Goal: Transaction & Acquisition: Obtain resource

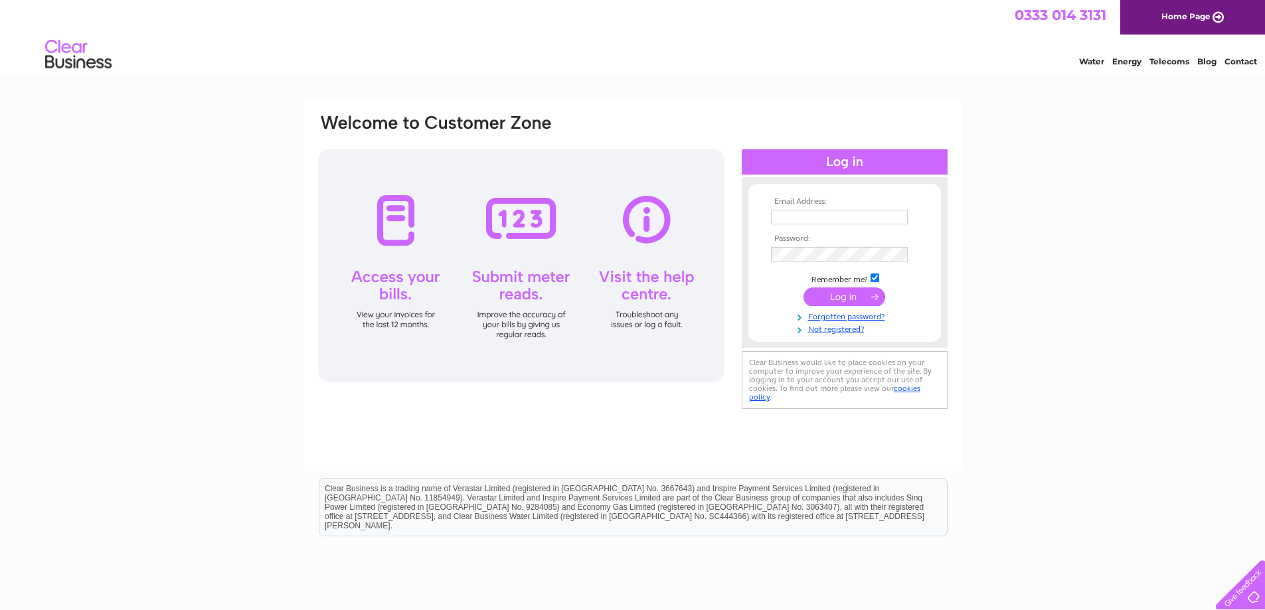
type input "accounts@sobellrhodes.co.uk"
click at [858, 300] on input "submit" at bounding box center [845, 297] width 82 height 19
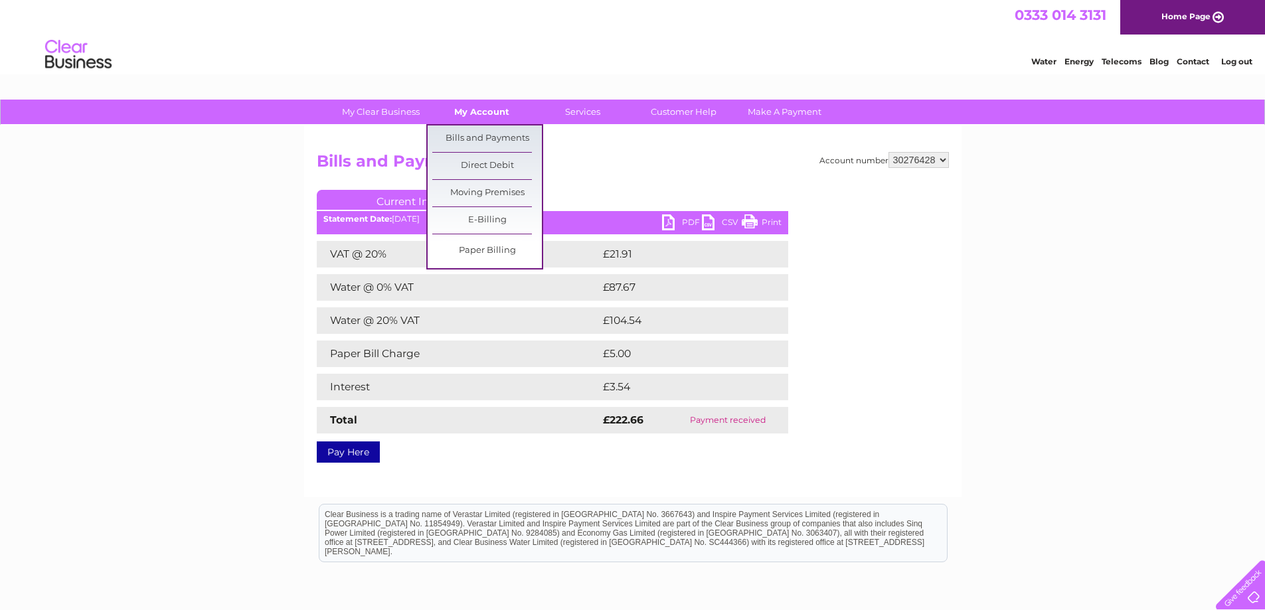
click at [470, 111] on link "My Account" at bounding box center [482, 112] width 110 height 25
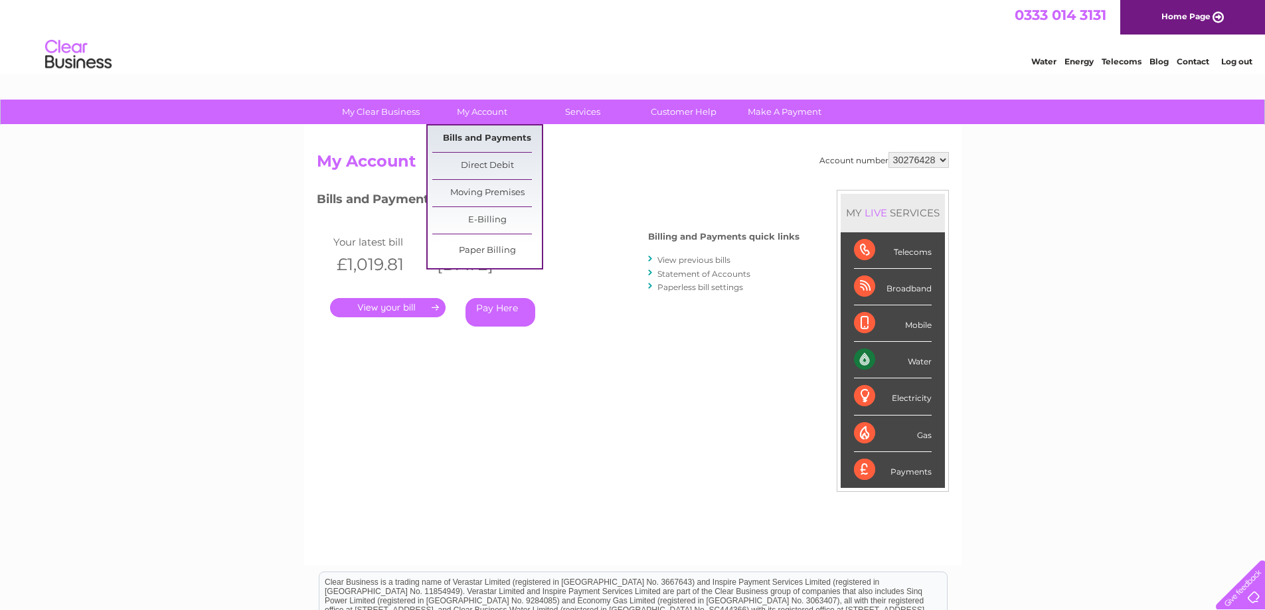
click at [485, 136] on link "Bills and Payments" at bounding box center [487, 139] width 110 height 27
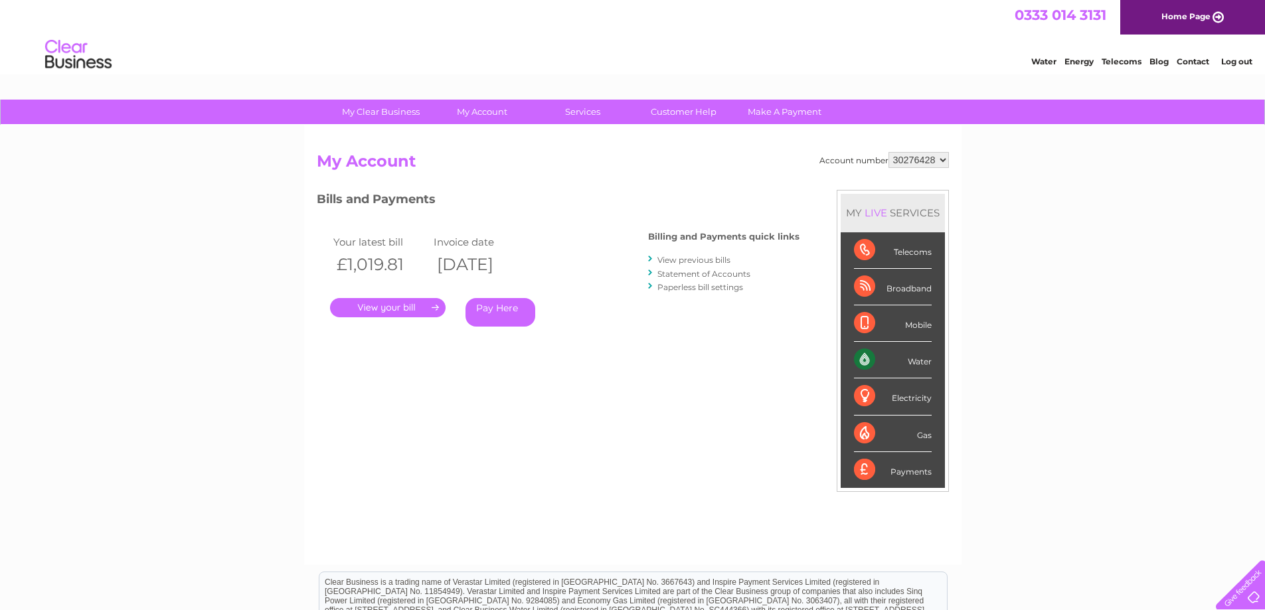
click at [694, 275] on link "Statement of Accounts" at bounding box center [704, 274] width 93 height 10
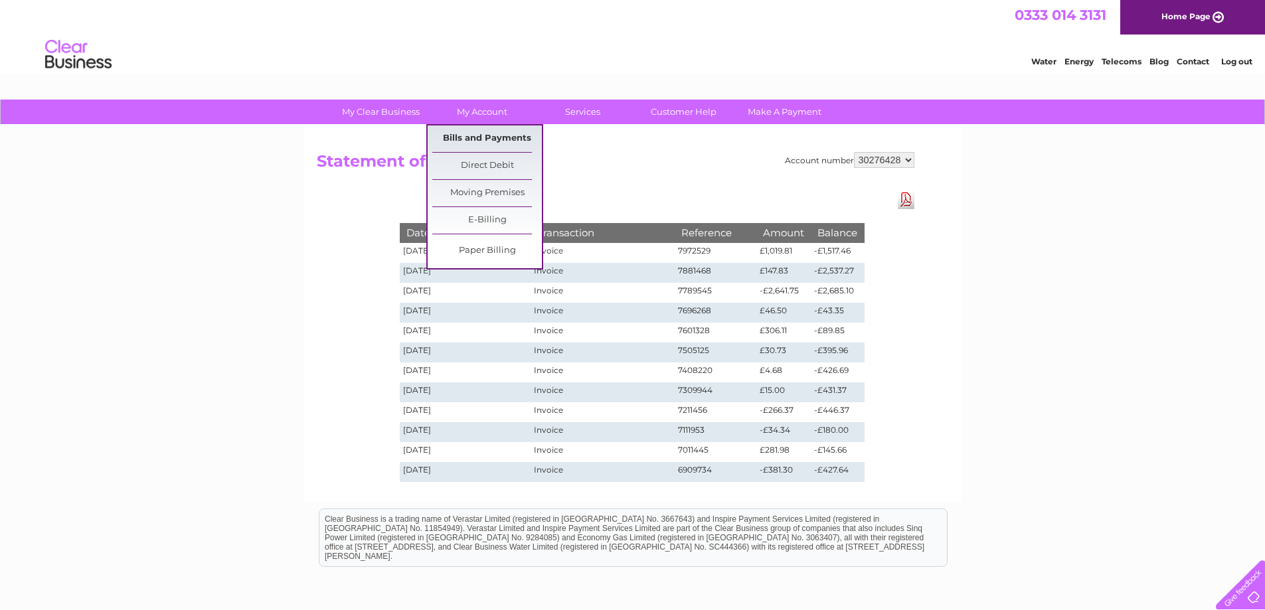
click at [498, 134] on link "Bills and Payments" at bounding box center [487, 139] width 110 height 27
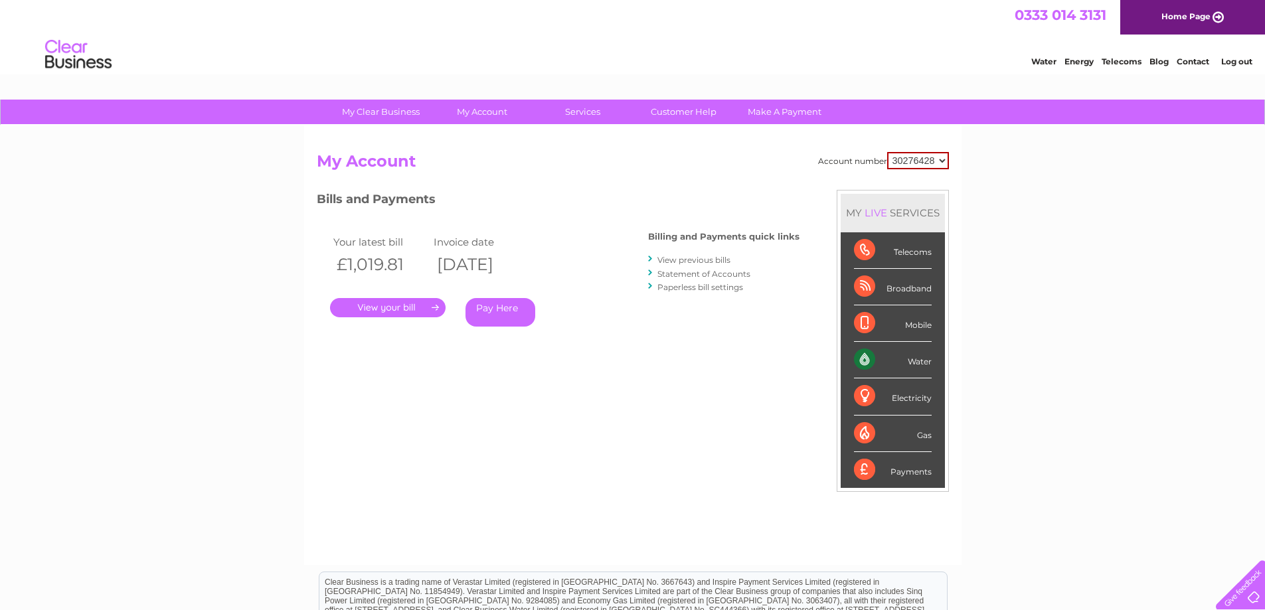
click at [403, 312] on link "." at bounding box center [388, 307] width 116 height 19
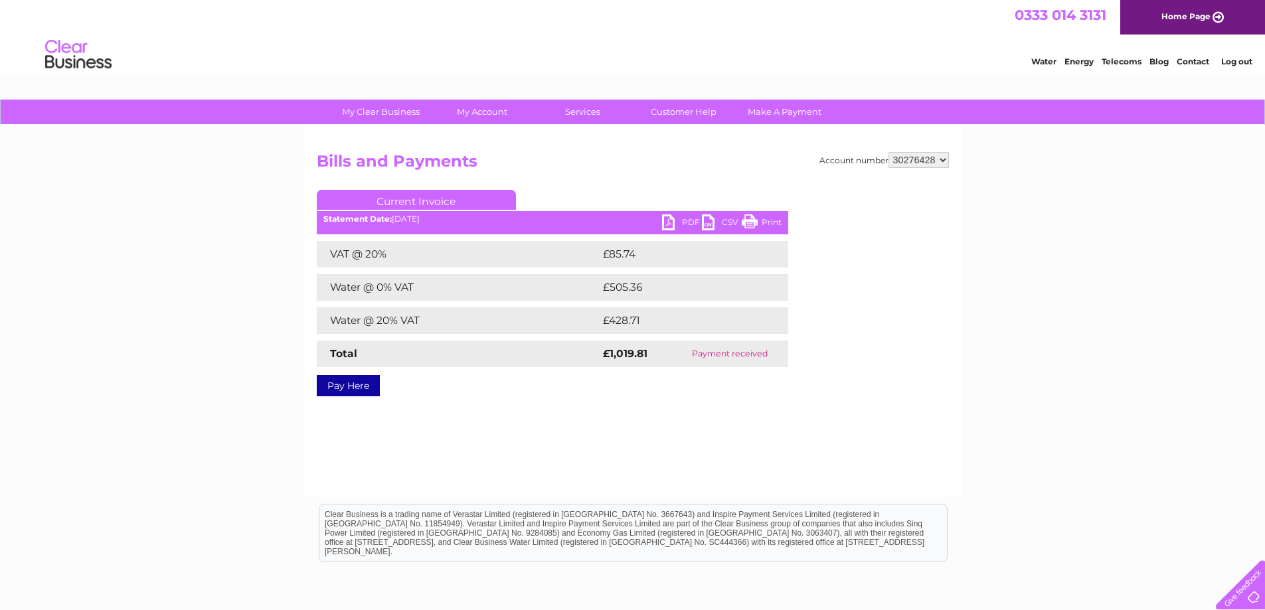
click at [684, 223] on link "PDF" at bounding box center [682, 224] width 40 height 19
click at [1205, 66] on link "Contact" at bounding box center [1193, 61] width 33 height 10
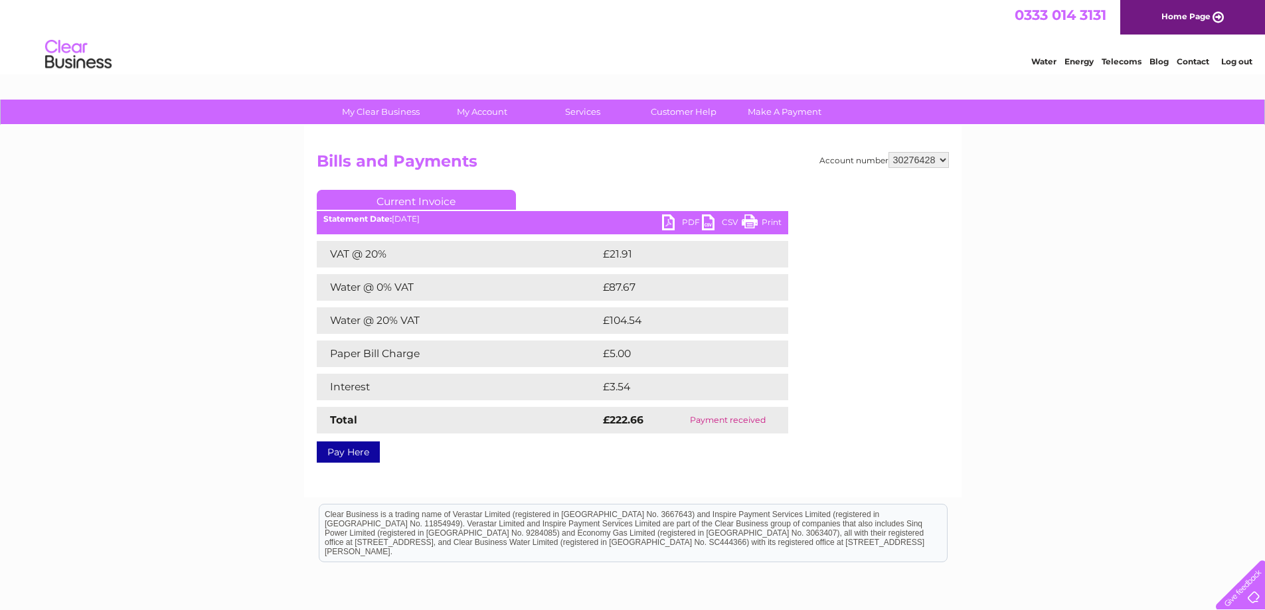
click at [1186, 66] on link "Contact" at bounding box center [1193, 61] width 33 height 10
